Goal: Book appointment/travel/reservation

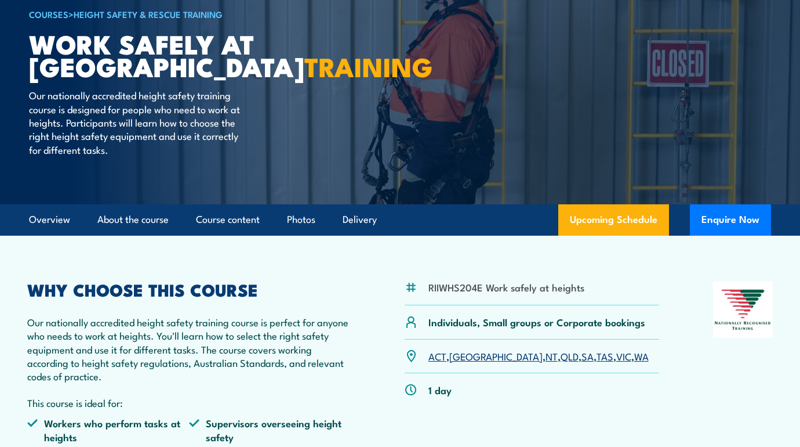
scroll to position [107, 0]
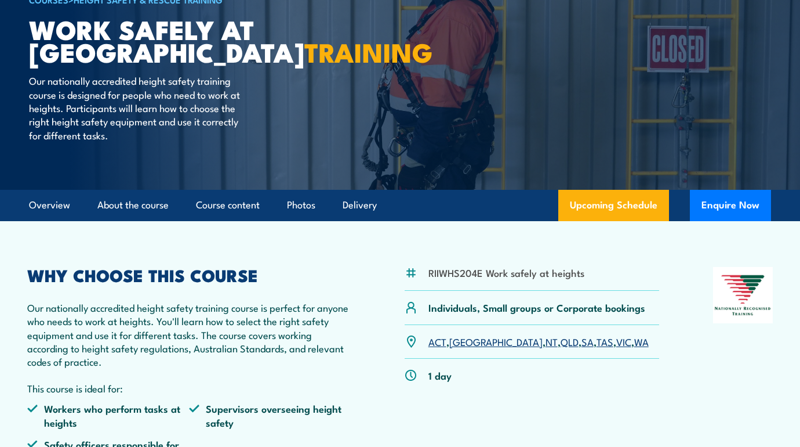
click at [561, 340] on link "QLD" at bounding box center [570, 341] width 18 height 14
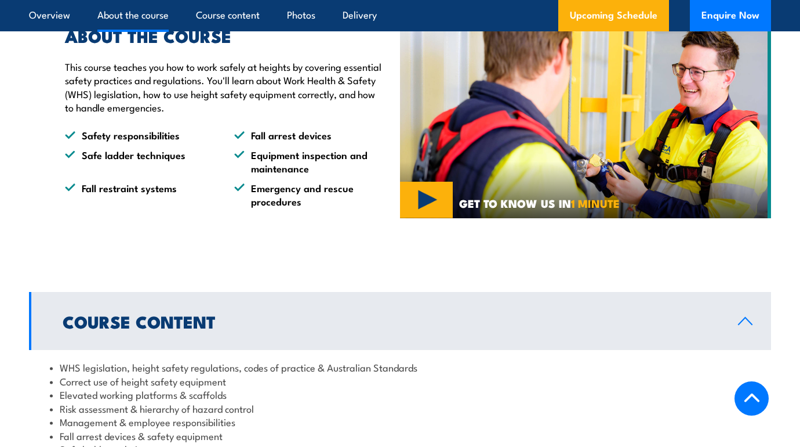
scroll to position [132, 0]
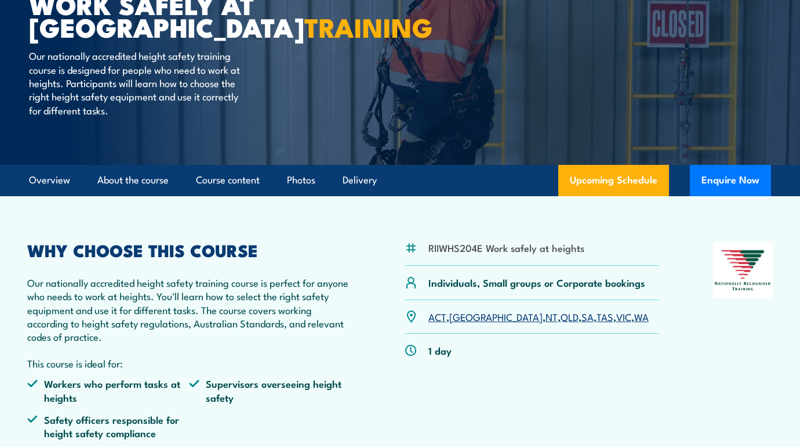
click at [463, 313] on link "[GEOGRAPHIC_DATA]" at bounding box center [495, 316] width 93 height 14
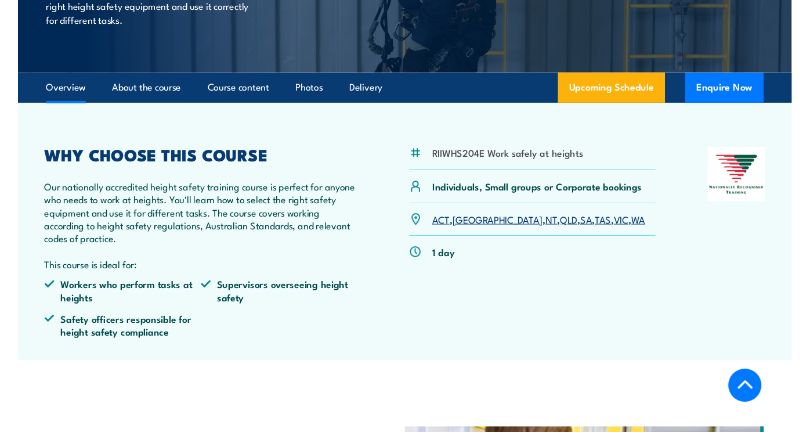
scroll to position [223, 0]
